Goal: Transaction & Acquisition: Purchase product/service

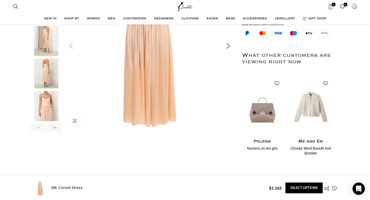
scroll to position [159, 0]
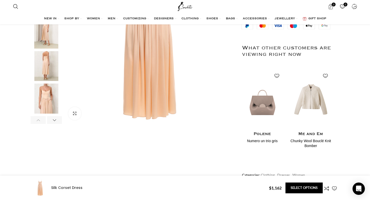
click at [52, 98] on img "5 / 6" at bounding box center [46, 99] width 31 height 30
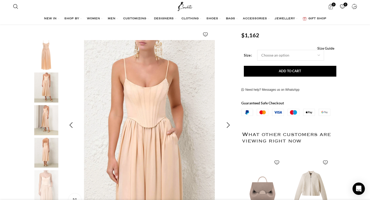
scroll to position [0, 108]
click at [48, 145] on img "4 / 6" at bounding box center [46, 153] width 31 height 30
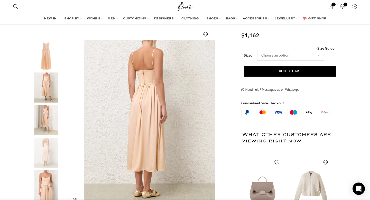
click at [47, 114] on img "3 / 6" at bounding box center [46, 120] width 31 height 30
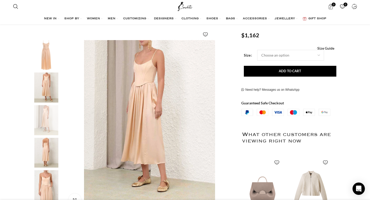
click at [46, 90] on img "2 / 6" at bounding box center [46, 88] width 31 height 30
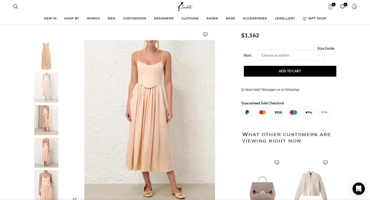
scroll to position [0, 163]
